Goal: Task Accomplishment & Management: Complete application form

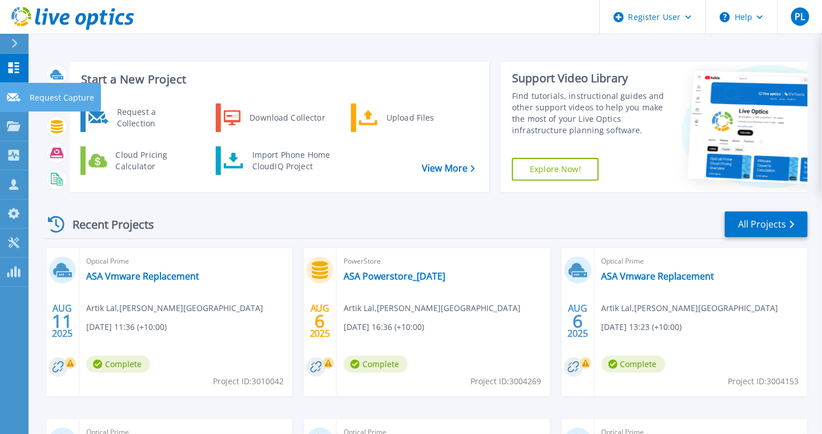
click at [19, 98] on icon at bounding box center [14, 97] width 14 height 9
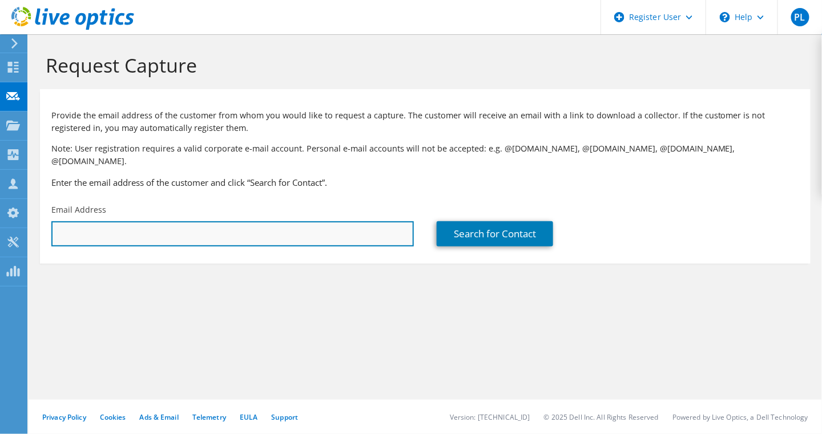
click at [168, 224] on input "text" at bounding box center [232, 233] width 363 height 25
type input "m"
paste input "[EMAIL_ADDRESS][PERSON_NAME][DOMAIN_NAME]"
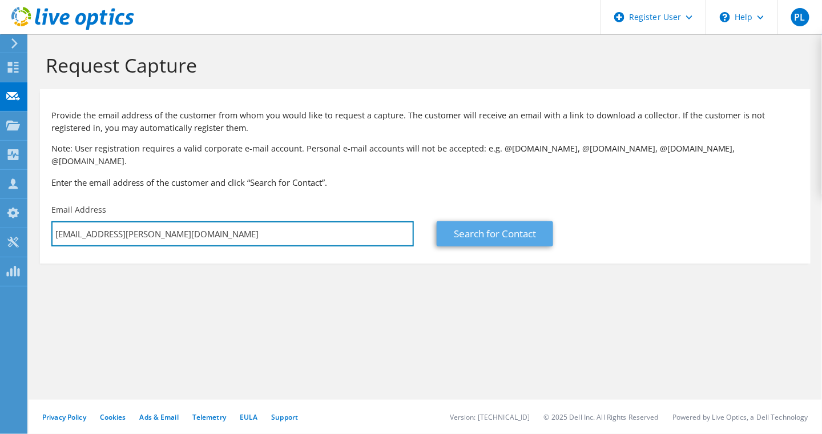
type input "[EMAIL_ADDRESS][PERSON_NAME][DOMAIN_NAME]"
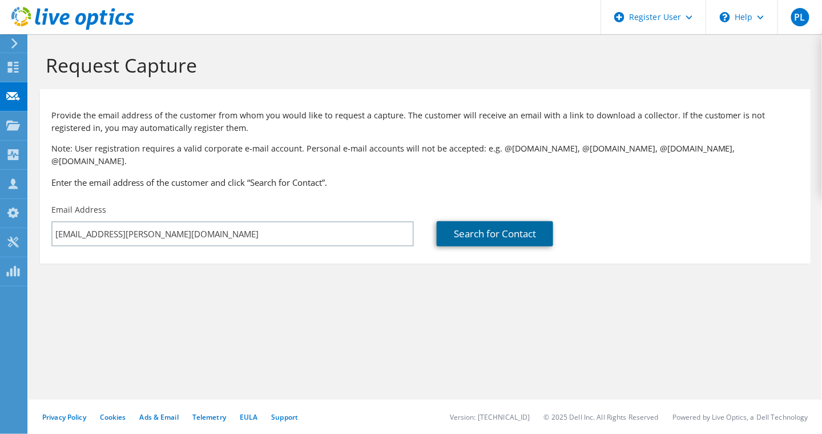
click at [465, 222] on link "Search for Contact" at bounding box center [495, 233] width 117 height 25
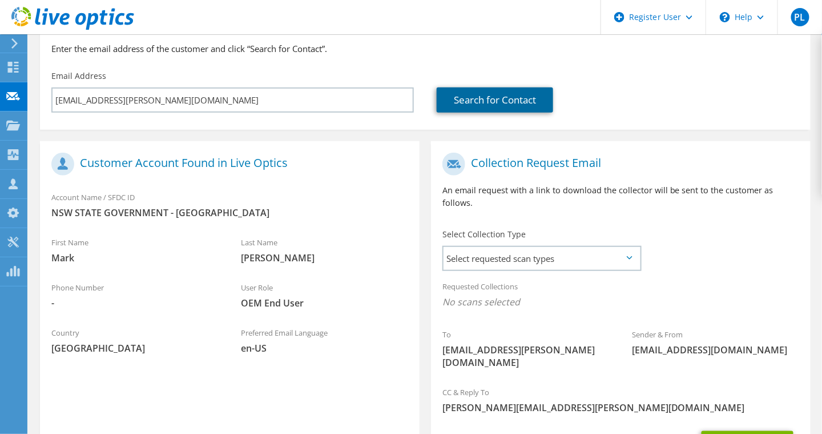
scroll to position [204, 0]
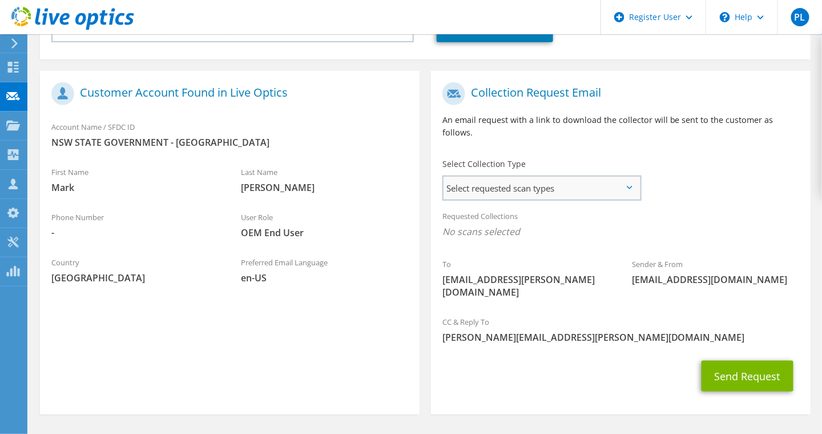
click at [619, 176] on span "Select requested scan types" at bounding box center [542, 187] width 196 height 23
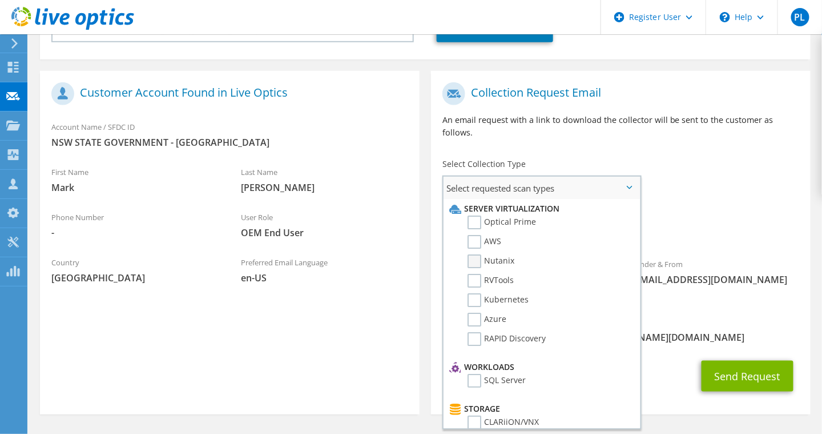
scroll to position [0, 0]
click at [475, 216] on label "Optical Prime" at bounding box center [502, 223] width 69 height 14
click at [0, 0] on input "Optical Prime" at bounding box center [0, 0] width 0 height 0
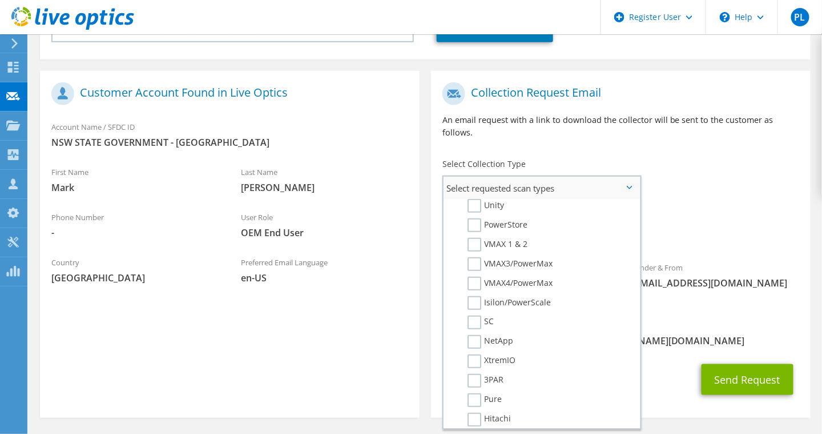
scroll to position [330, 0]
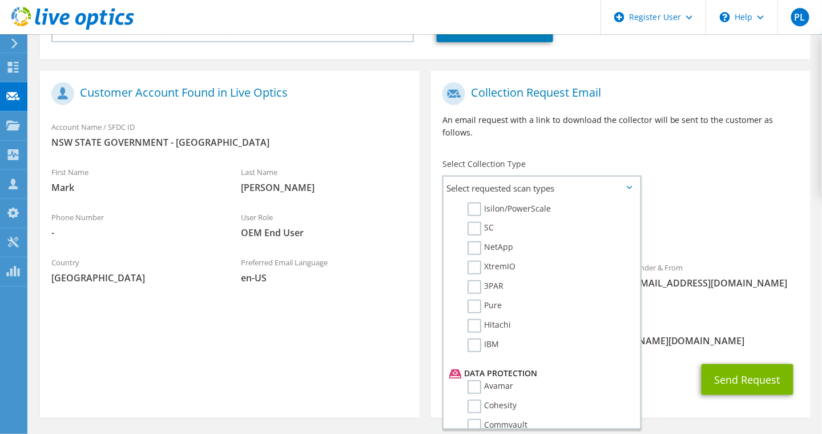
click at [771, 225] on span "Optical Prime" at bounding box center [621, 234] width 357 height 19
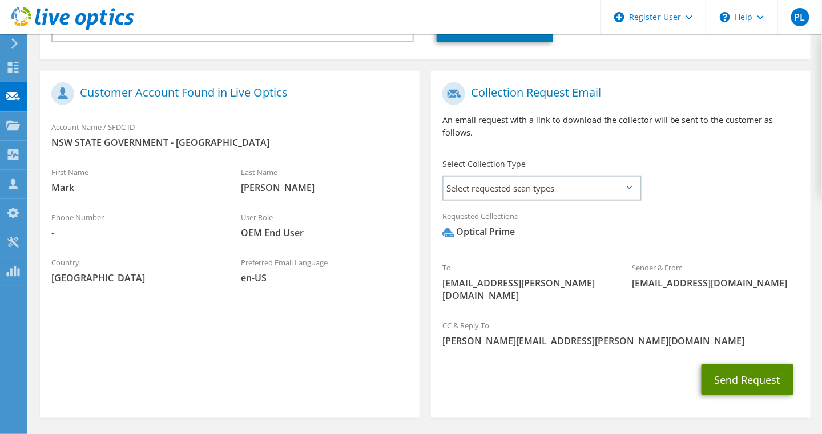
click at [753, 364] on button "Send Request" at bounding box center [748, 379] width 92 height 31
